Goal: Use online tool/utility: Utilize a website feature to perform a specific function

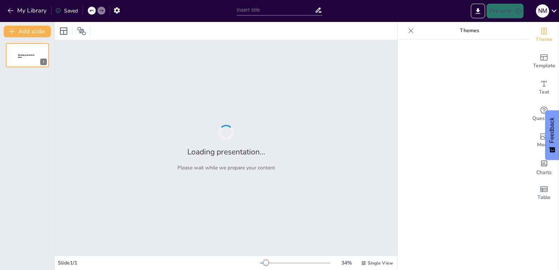
type input "Estructura y Funcionalidad de un Sistema de Gestión de Inversiones"
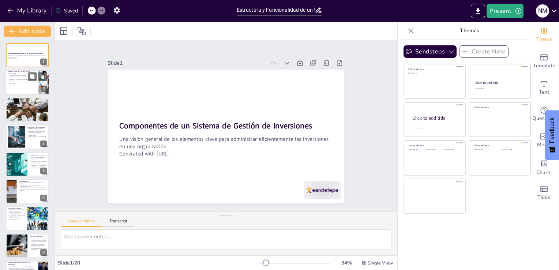
click at [16, 77] on p "La planificación y ejecución son procesos interrelacionados en la gestión de in…" at bounding box center [22, 77] width 29 height 3
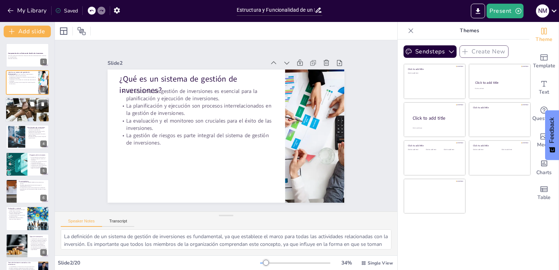
click at [29, 115] on div at bounding box center [27, 110] width 44 height 28
type textarea "La interdependencia de estos componentes es clave para el éxito del sistema de …"
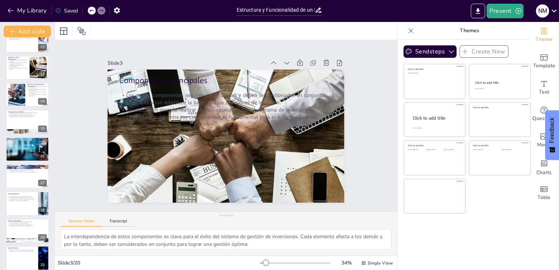
scroll to position [320, 0]
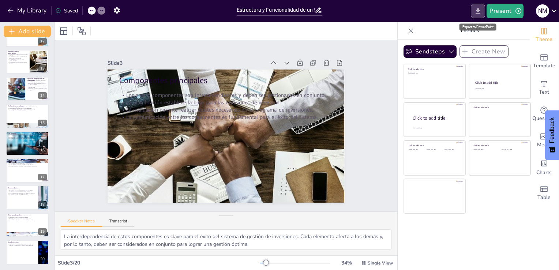
click at [475, 8] on icon "Export to PowerPoint" at bounding box center [478, 11] width 8 height 8
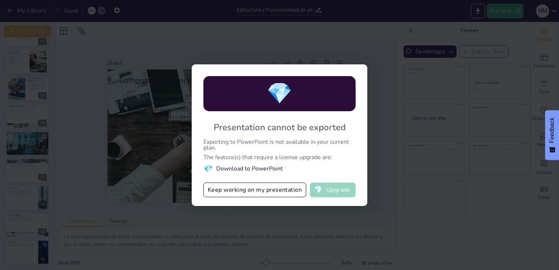
click at [329, 191] on button "💎 Upgrade" at bounding box center [333, 189] width 46 height 15
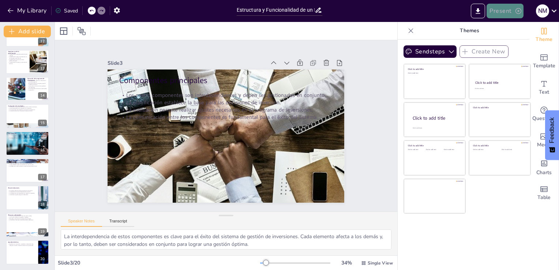
click at [505, 12] on button "Present" at bounding box center [504, 11] width 37 height 15
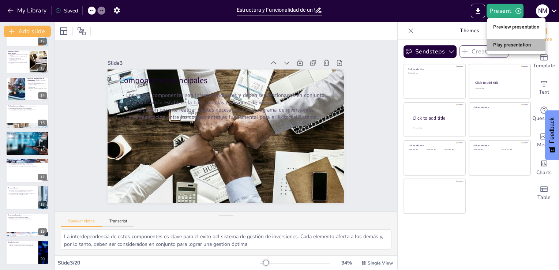
click at [501, 43] on li "Play presentation" at bounding box center [516, 45] width 58 height 12
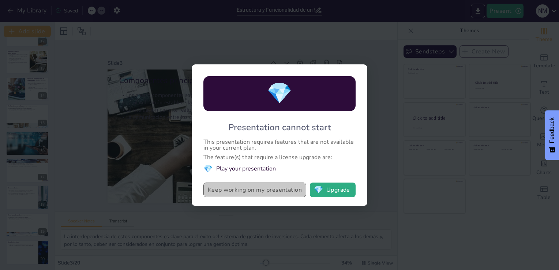
click at [251, 191] on button "Keep working on my presentation" at bounding box center [254, 189] width 103 height 15
